Goal: Information Seeking & Learning: Learn about a topic

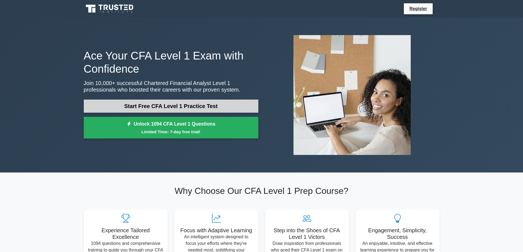
click at [228, 105] on link "Start Free CFA Level 1 Practice Test" at bounding box center [171, 106] width 175 height 13
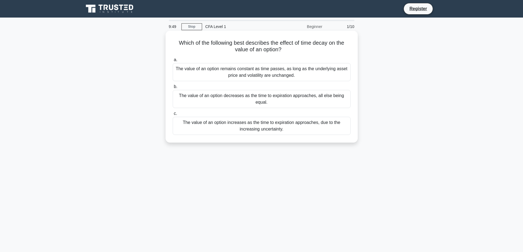
click at [264, 102] on div "The value of an option decreases as the time to expiration approaches, all else…" at bounding box center [262, 99] width 178 height 18
click at [173, 89] on input "b. The value of an option decreases as the time to expiration approaches, all e…" at bounding box center [173, 87] width 0 height 4
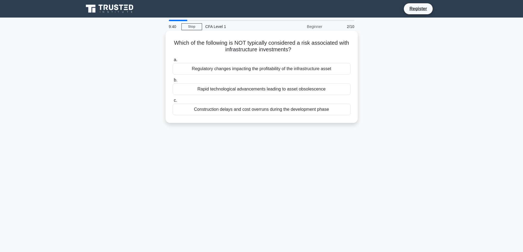
click at [240, 114] on div "Construction delays and cost overruns during the development phase" at bounding box center [262, 110] width 178 height 12
click at [173, 102] on input "c. Construction delays and cost overruns during the development phase" at bounding box center [173, 101] width 0 height 4
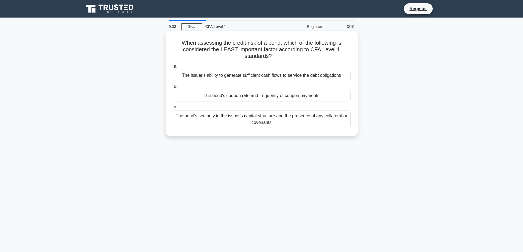
click at [253, 96] on div "The bond's coupon rate and frequency of coupon payments" at bounding box center [262, 96] width 178 height 12
click at [173, 89] on input "b. The bond's coupon rate and frequency of coupon payments" at bounding box center [173, 87] width 0 height 4
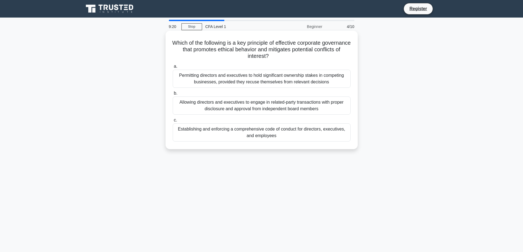
click at [238, 107] on div "Allowing directors and executives to engage in related-party transactions with …" at bounding box center [262, 106] width 178 height 18
click at [173, 95] on input "b. Allowing directors and executives to engage in related-party transactions wi…" at bounding box center [173, 94] width 0 height 4
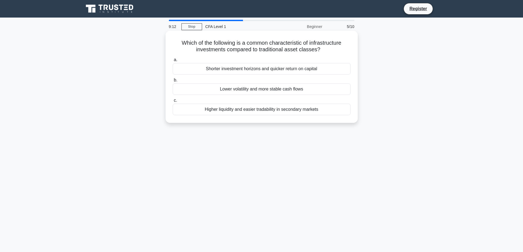
click at [234, 69] on div "Shorter investment horizons and quicker return on capital" at bounding box center [262, 69] width 178 height 12
click at [173, 62] on input "a. Shorter investment horizons and quicker return on capital" at bounding box center [173, 60] width 0 height 4
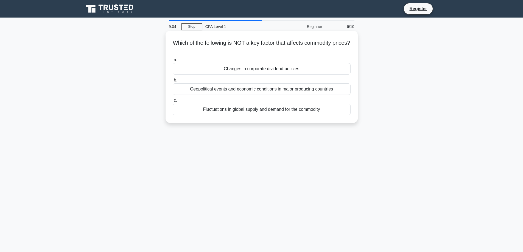
click at [233, 107] on div "Fluctuations in global supply and demand for the commodity" at bounding box center [262, 110] width 178 height 12
click at [173, 102] on input "c. Fluctuations in global supply and demand for the commodity" at bounding box center [173, 101] width 0 height 4
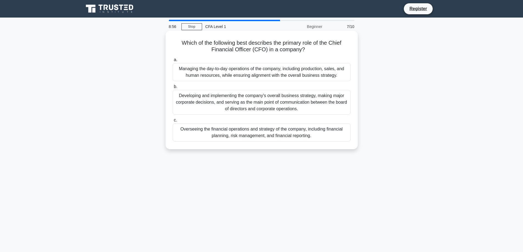
click at [228, 107] on div "Developing and implementing the company's overall business strategy, making maj…" at bounding box center [262, 102] width 178 height 25
click at [173, 89] on input "b. Developing and implementing the company's overall business strategy, making …" at bounding box center [173, 87] width 0 height 4
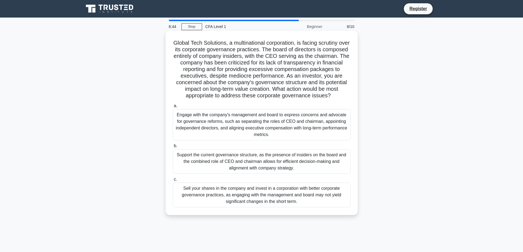
click at [223, 158] on div "Support the current governance structure, as the presence of insiders on the bo…" at bounding box center [262, 161] width 178 height 25
click at [173, 148] on input "b. Support the current governance structure, as the presence of insiders on the…" at bounding box center [173, 146] width 0 height 4
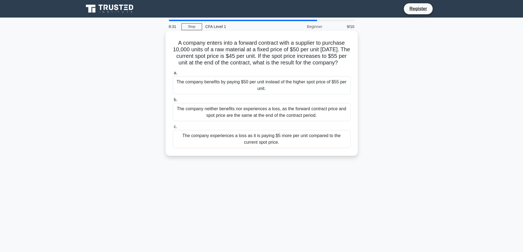
click at [227, 93] on div "The company benefits by paying $50 per unit instead of the higher spot price of…" at bounding box center [262, 85] width 178 height 18
click at [173, 75] on input "a. The company benefits by paying $50 per unit instead of the higher spot price…" at bounding box center [173, 73] width 0 height 4
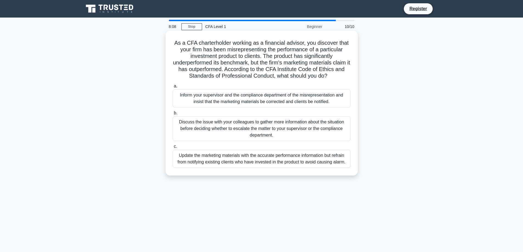
click at [240, 102] on div "Inform your supervisor and the compliance department of the misrepresentation a…" at bounding box center [262, 98] width 178 height 18
click at [173, 88] on input "a. Inform your supervisor and the compliance department of the misrepresentatio…" at bounding box center [173, 87] width 0 height 4
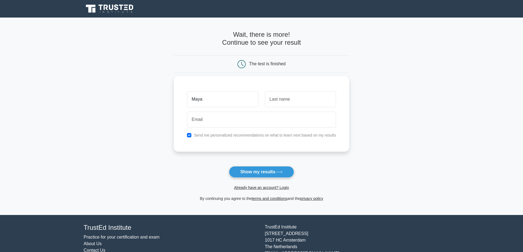
type input "Maya"
click at [300, 102] on input "text" at bounding box center [300, 99] width 71 height 16
type input "Katenova"
click at [232, 123] on input "email" at bounding box center [261, 120] width 149 height 16
type input "mayak@kimep.kz"
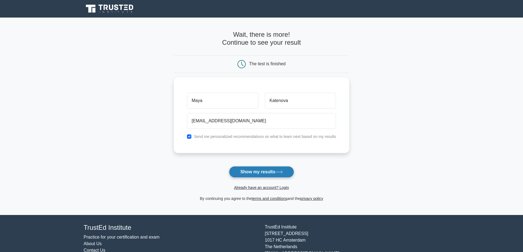
click at [268, 170] on button "Show my results" at bounding box center [261, 172] width 65 height 12
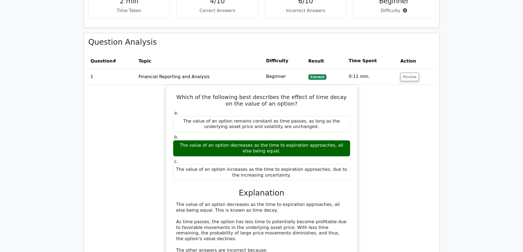
scroll to position [357, 0]
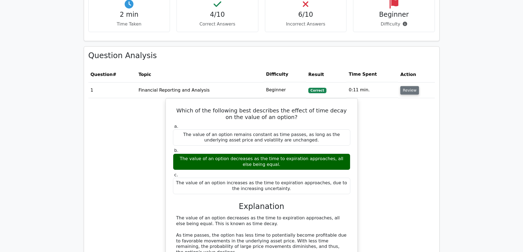
click at [409, 86] on button "Review" at bounding box center [409, 90] width 19 height 9
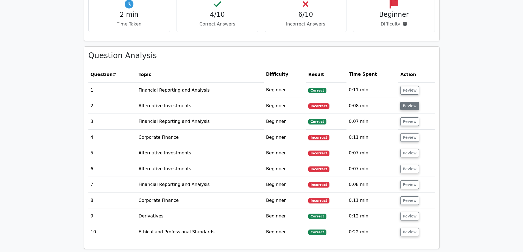
click at [406, 102] on button "Review" at bounding box center [409, 106] width 19 height 9
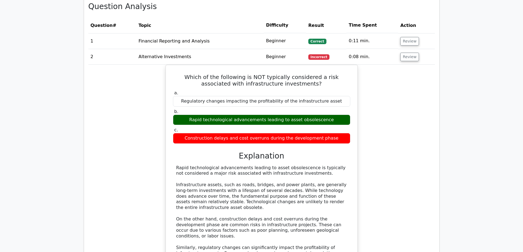
scroll to position [384, 0]
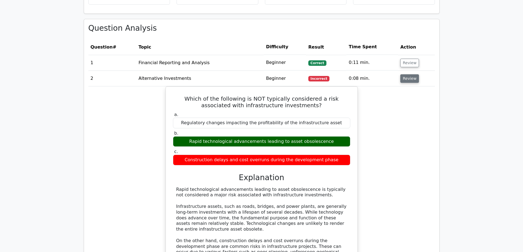
click at [404, 74] on button "Review" at bounding box center [409, 78] width 19 height 9
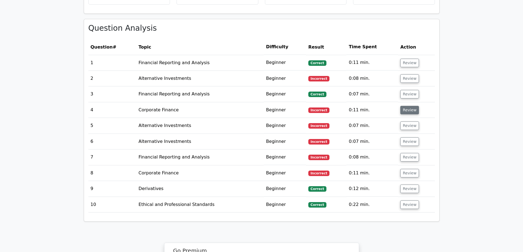
click at [411, 106] on button "Review" at bounding box center [409, 110] width 19 height 9
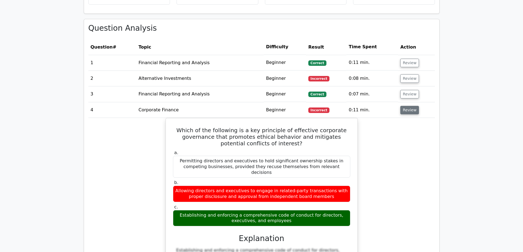
click at [406, 106] on button "Review" at bounding box center [409, 110] width 19 height 9
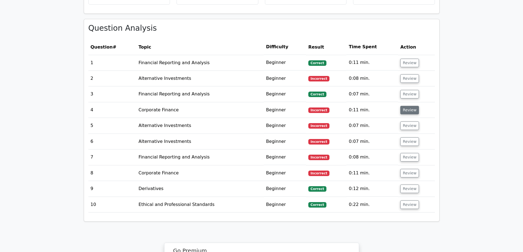
click at [406, 106] on button "Review" at bounding box center [409, 110] width 19 height 9
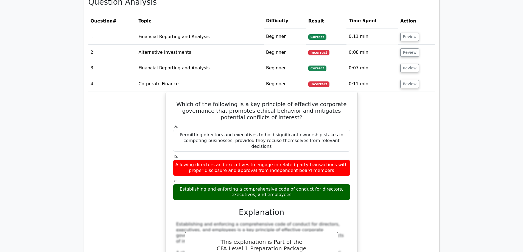
scroll to position [412, 0]
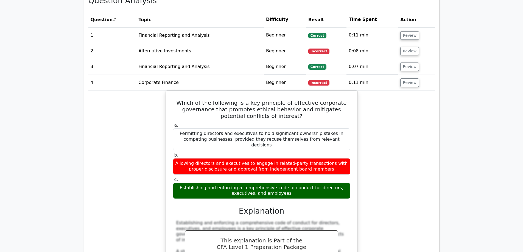
click at [388, 119] on div "Which of the following is a key principle of effective corporate governance tha…" at bounding box center [261, 224] width 346 height 267
click at [411, 78] on button "Review" at bounding box center [409, 82] width 19 height 9
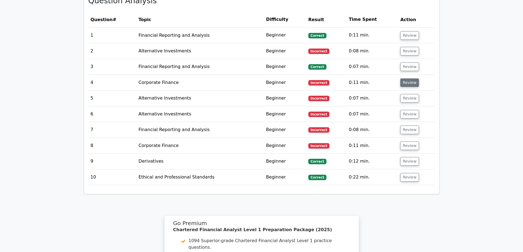
click at [411, 78] on button "Review" at bounding box center [409, 82] width 19 height 9
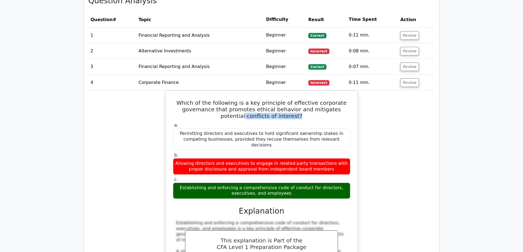
click at [407, 91] on div "Which of the following is a key principle of effective corporate governance tha…" at bounding box center [261, 224] width 346 height 267
click at [414, 169] on div "Which of the following is a key principle of effective corporate governance tha…" at bounding box center [261, 224] width 346 height 267
click at [409, 78] on button "Review" at bounding box center [409, 82] width 19 height 9
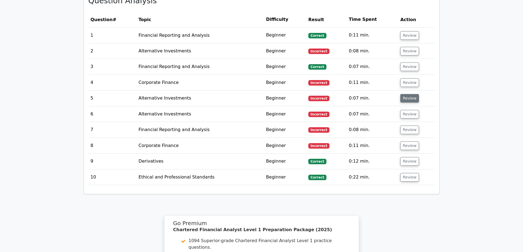
click at [409, 94] on button "Review" at bounding box center [409, 98] width 19 height 9
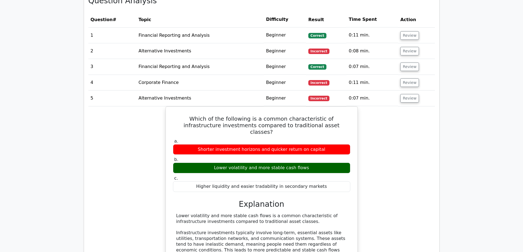
click at [409, 115] on div "Which of the following is a common characteristic of infrastructure investments…" at bounding box center [261, 217] width 346 height 222
click at [403, 137] on div "Which of the following is a common characteristic of infrastructure investments…" at bounding box center [261, 217] width 346 height 222
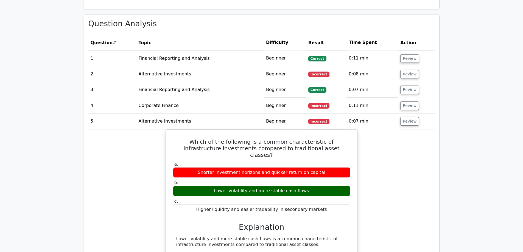
scroll to position [384, 0]
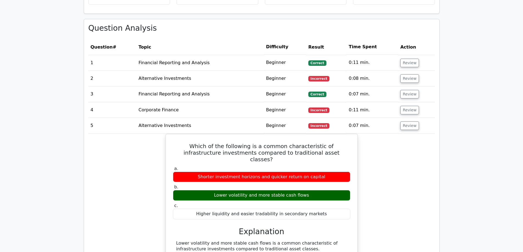
click at [397, 143] on div "Which of the following is a common characteristic of infrastructure investments…" at bounding box center [261, 245] width 346 height 222
click at [397, 142] on div "Which of the following is a common characteristic of infrastructure investments…" at bounding box center [261, 245] width 346 height 222
click at [411, 122] on button "Review" at bounding box center [409, 126] width 19 height 9
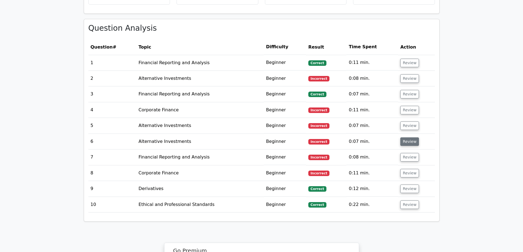
click at [407, 138] on button "Review" at bounding box center [409, 142] width 19 height 9
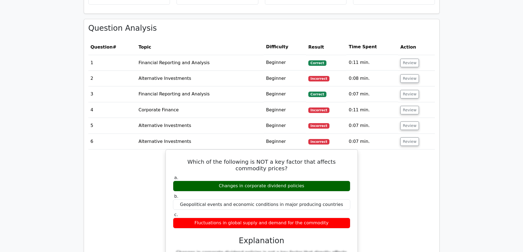
click at [408, 106] on button "Review" at bounding box center [409, 110] width 19 height 9
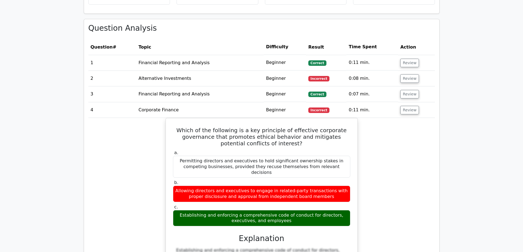
click at [415, 118] on div "Which of the following is a key principle of effective corporate governance tha…" at bounding box center [261, 251] width 346 height 267
click at [410, 106] on button "Review" at bounding box center [409, 110] width 19 height 9
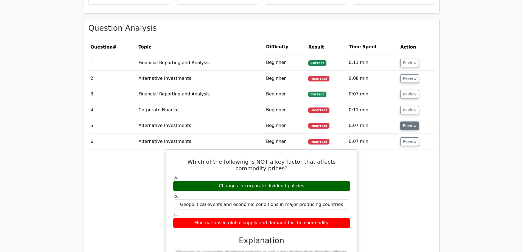
click at [410, 122] on button "Review" at bounding box center [409, 126] width 19 height 9
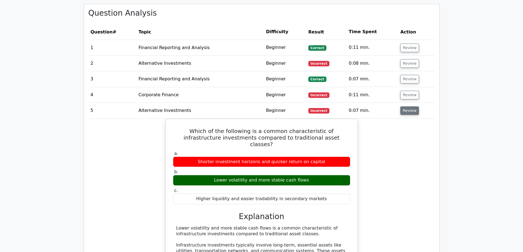
scroll to position [412, 0]
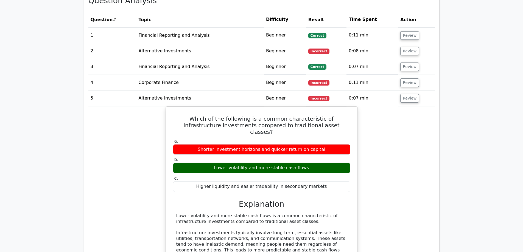
click at [406, 106] on div "Which of the following is a common characteristic of infrastructure investments…" at bounding box center [261, 217] width 346 height 222
click at [388, 167] on div "Which of the following is a common characteristic of infrastructure investments…" at bounding box center [261, 217] width 346 height 222
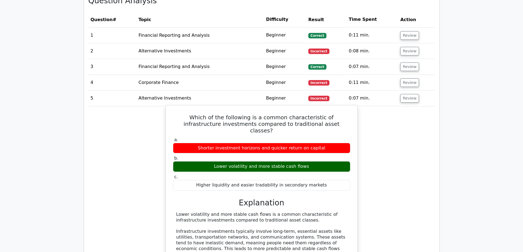
click at [337, 161] on div "Lower volatility and more stable cash flows" at bounding box center [261, 166] width 177 height 11
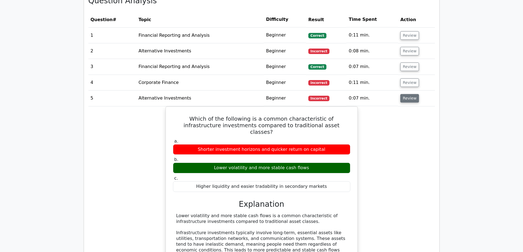
click at [405, 94] on button "Review" at bounding box center [409, 98] width 19 height 9
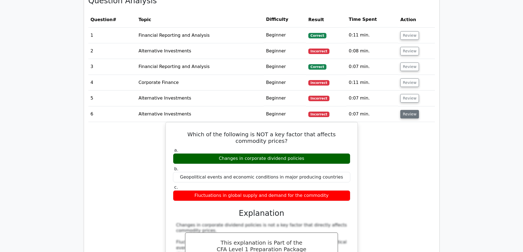
click at [406, 110] on button "Review" at bounding box center [409, 114] width 19 height 9
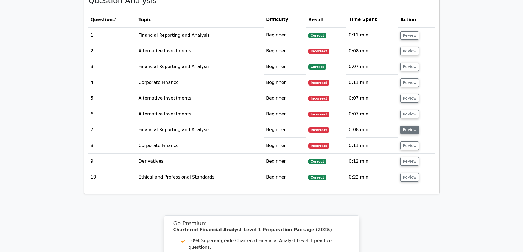
click at [409, 126] on button "Review" at bounding box center [409, 130] width 19 height 9
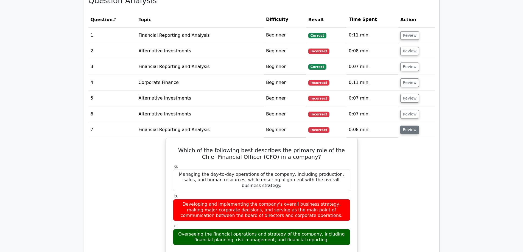
click at [410, 126] on button "Review" at bounding box center [409, 130] width 19 height 9
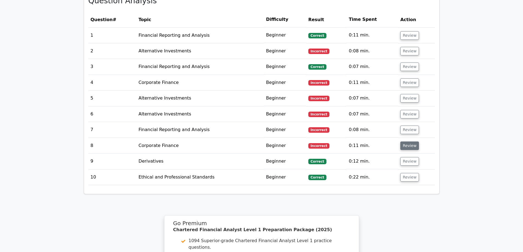
click at [406, 142] on button "Review" at bounding box center [409, 146] width 19 height 9
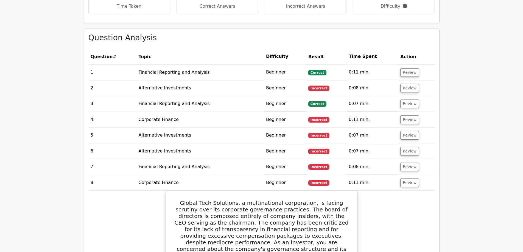
scroll to position [329, 0]
